Goal: Transaction & Acquisition: Purchase product/service

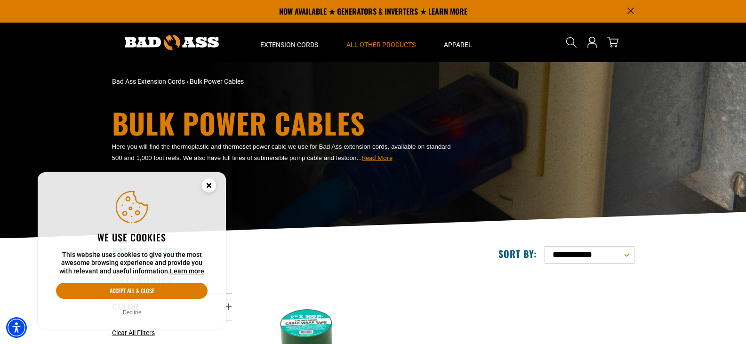
click at [128, 311] on button "Decline" at bounding box center [132, 312] width 24 height 9
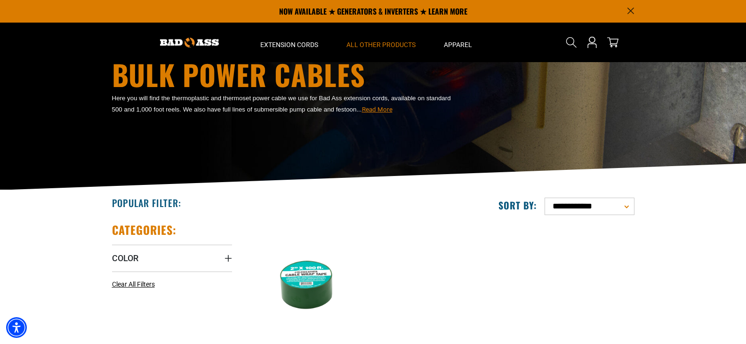
scroll to position [47, 0]
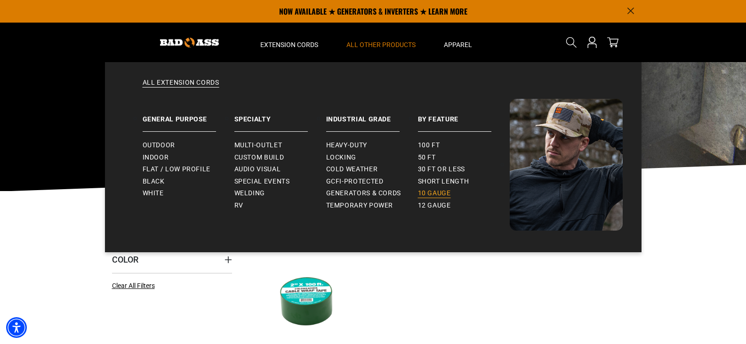
click at [435, 193] on span "10 gauge" at bounding box center [434, 193] width 33 height 8
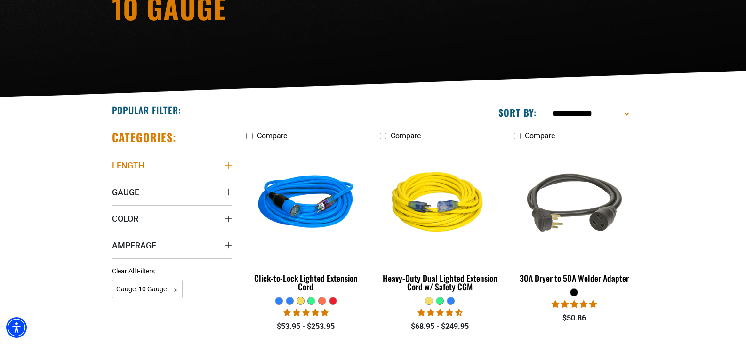
click at [225, 166] on icon "Length" at bounding box center [227, 165] width 7 height 7
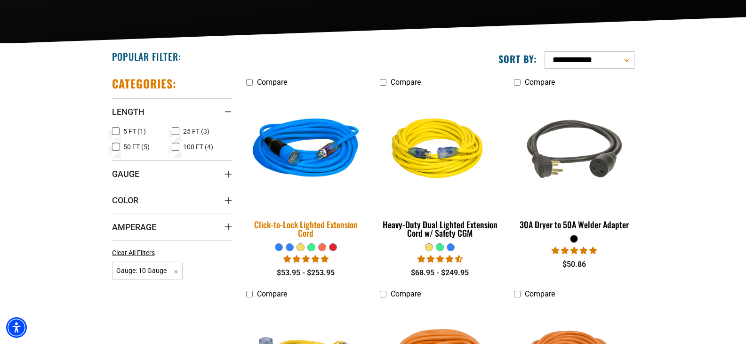
scroll to position [282, 0]
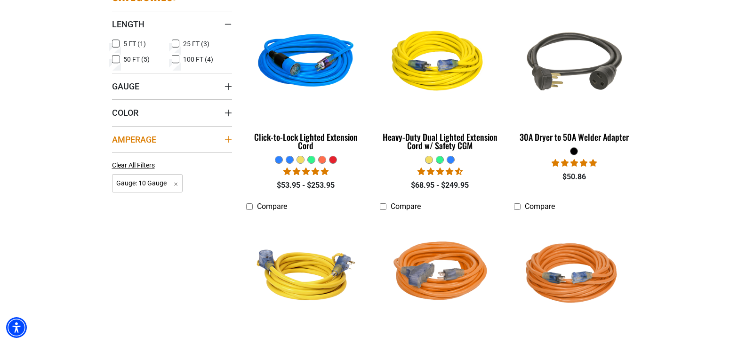
click at [231, 136] on icon "Amperage" at bounding box center [228, 139] width 8 height 8
click at [173, 161] on icon at bounding box center [176, 158] width 8 height 12
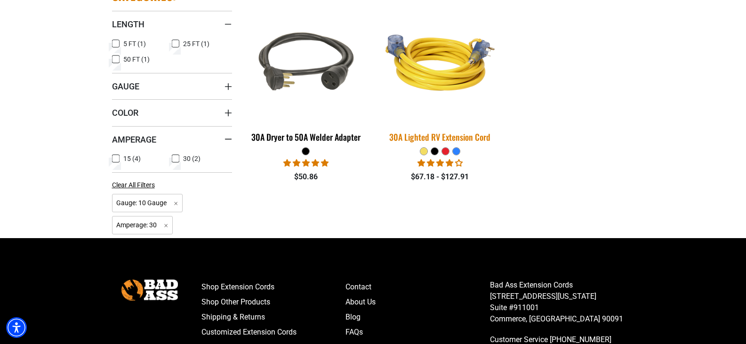
click at [430, 135] on div "30A Lighted RV Extension Cord" at bounding box center [440, 137] width 120 height 8
